Goal: Information Seeking & Learning: Learn about a topic

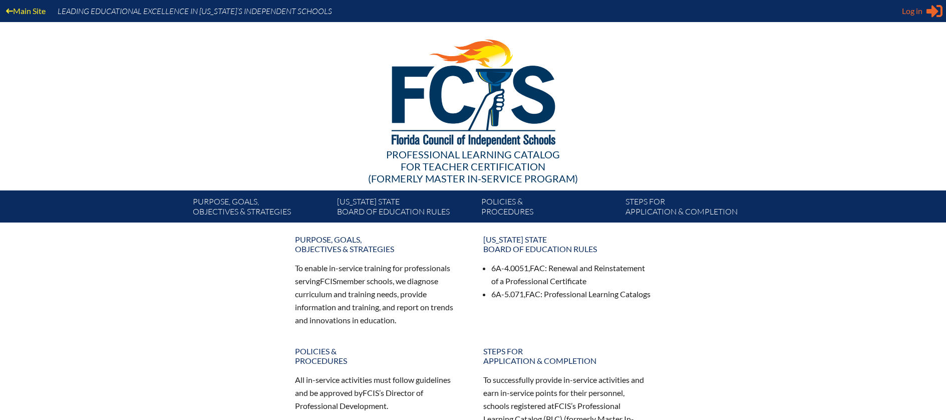
type input "[EMAIL_ADDRESS][DOMAIN_NAME]"
click at [911, 11] on span "Log in" at bounding box center [912, 11] width 21 height 12
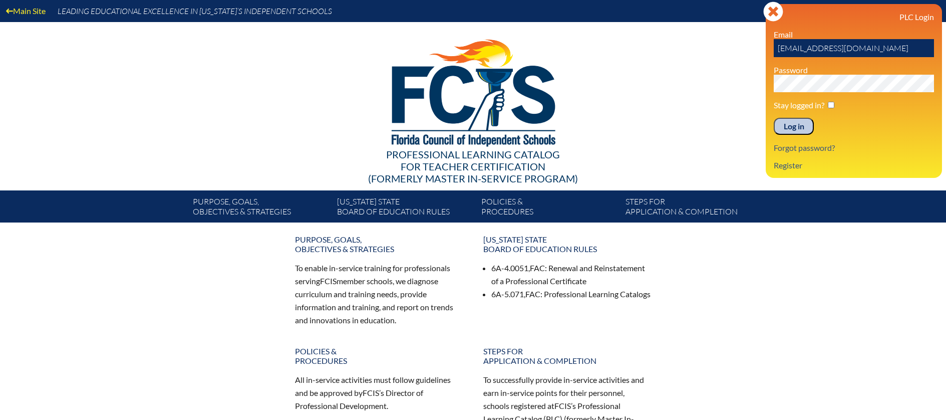
click at [791, 125] on input "Log in" at bounding box center [794, 126] width 40 height 17
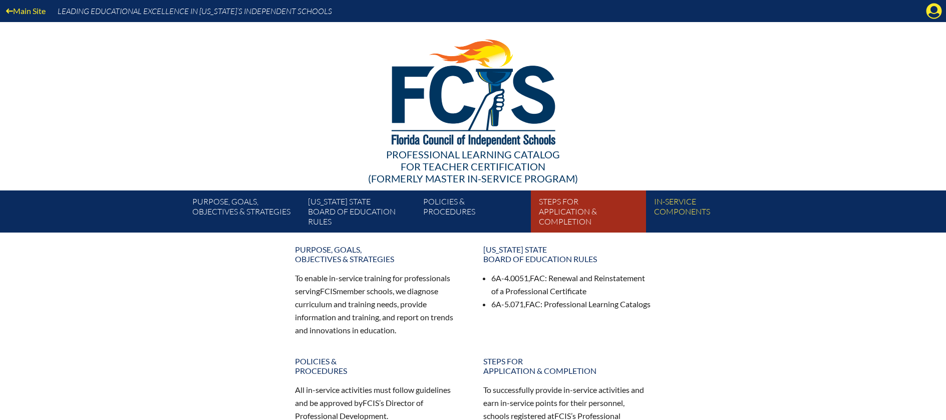
click at [553, 213] on link "Steps for application & completion" at bounding box center [592, 213] width 115 height 38
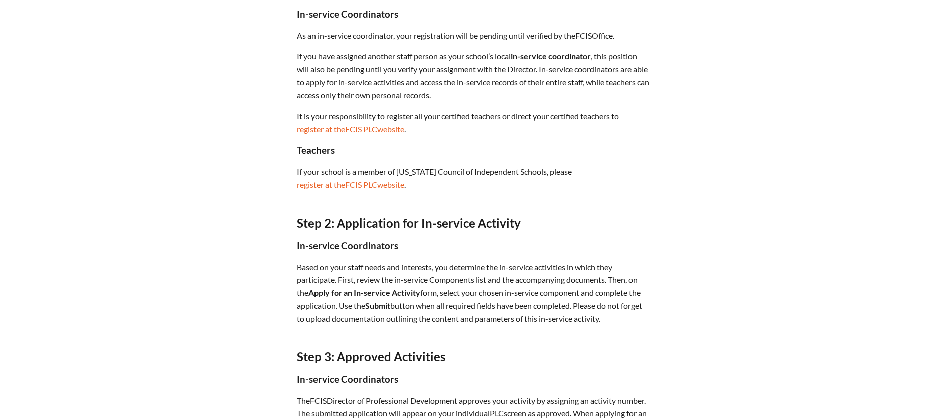
scroll to position [467, 0]
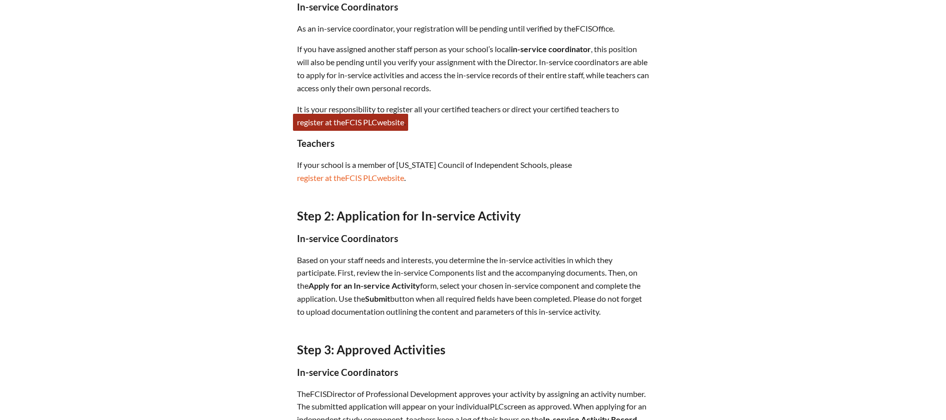
click at [358, 119] on span "FCIS" at bounding box center [353, 122] width 17 height 10
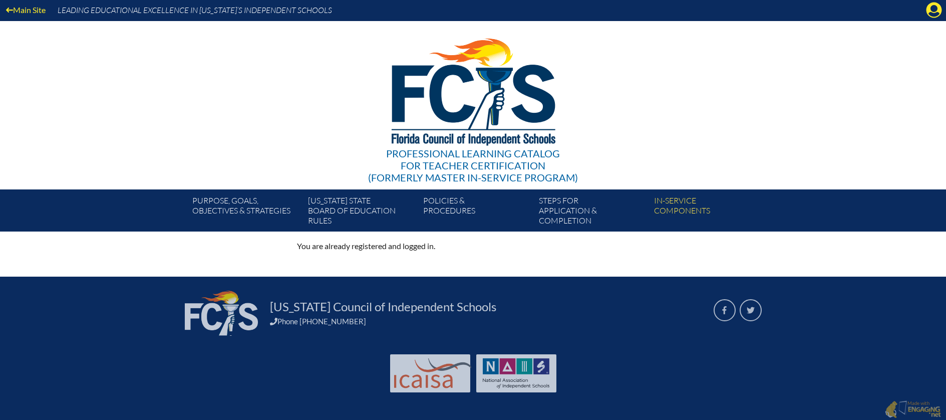
scroll to position [2, 0]
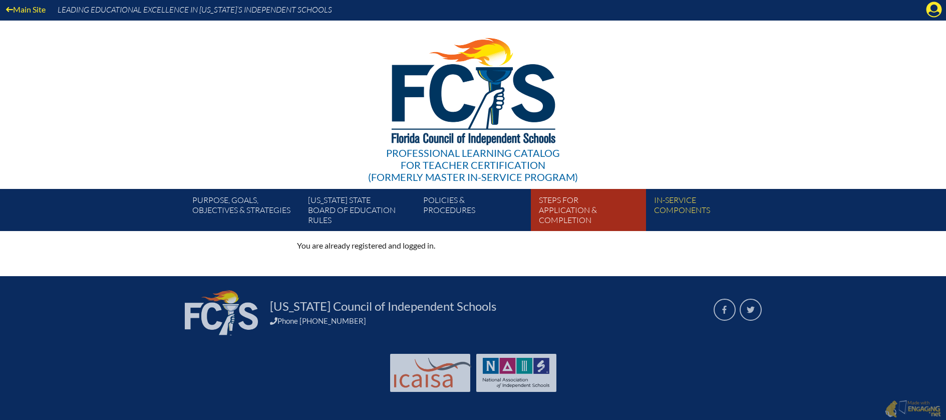
click at [557, 208] on link "Steps for application & completion" at bounding box center [592, 212] width 115 height 38
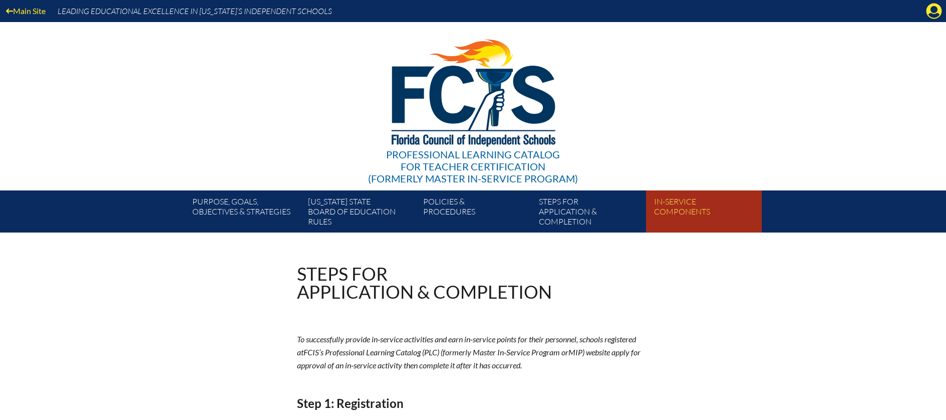
click at [691, 203] on link "In-service components" at bounding box center [707, 213] width 115 height 38
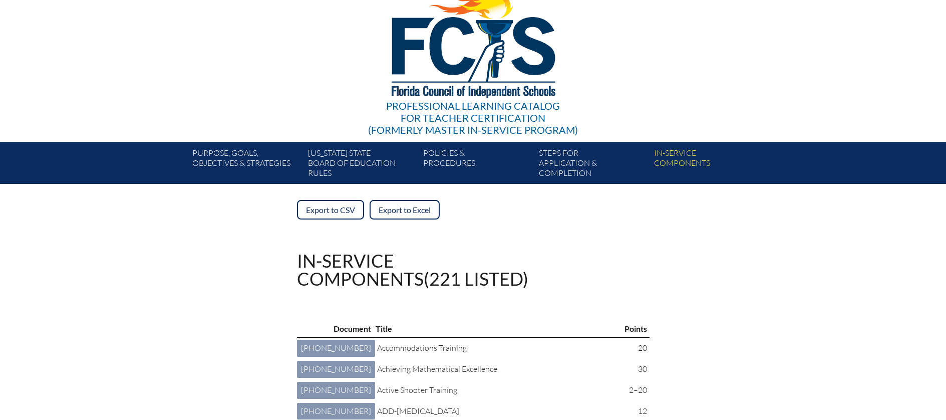
scroll to position [2, 0]
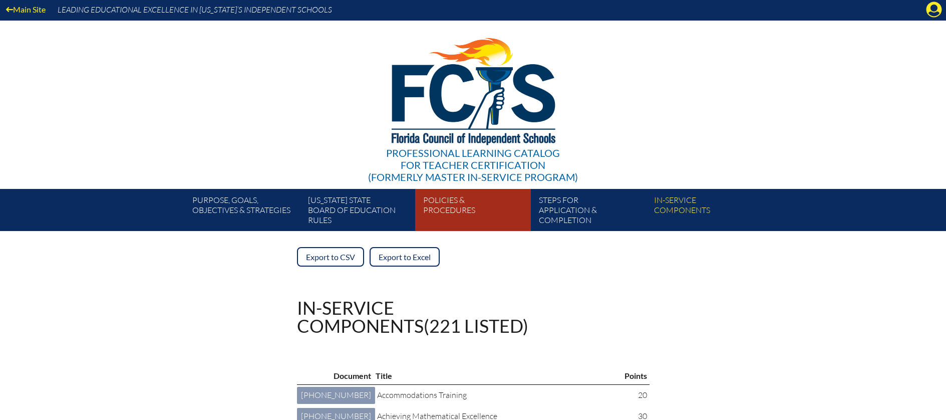
click at [446, 208] on link "Policies & Procedures" at bounding box center [476, 212] width 115 height 38
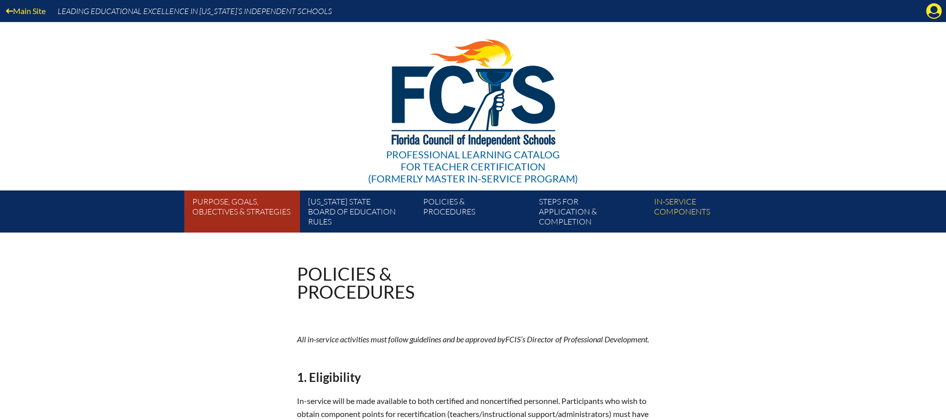
click at [237, 203] on link "Purpose, goals, objectives & strategies" at bounding box center [245, 213] width 115 height 38
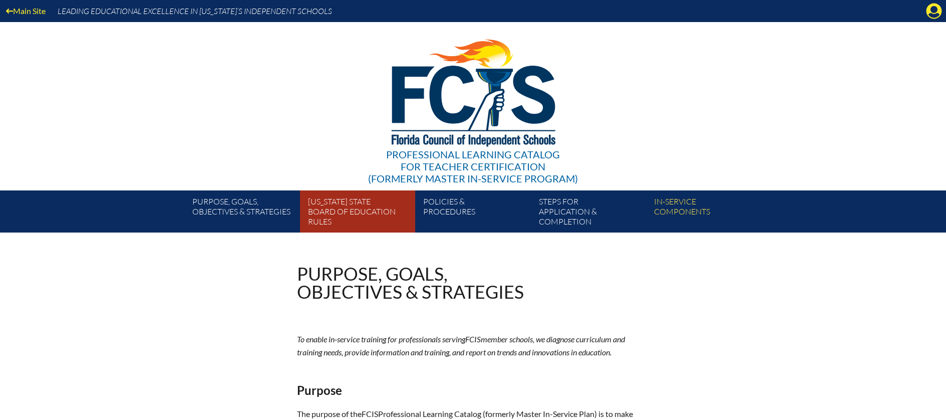
click at [351, 213] on link "[US_STATE] State Board of Education rules" at bounding box center [361, 213] width 115 height 38
